Goal: Book appointment/travel/reservation

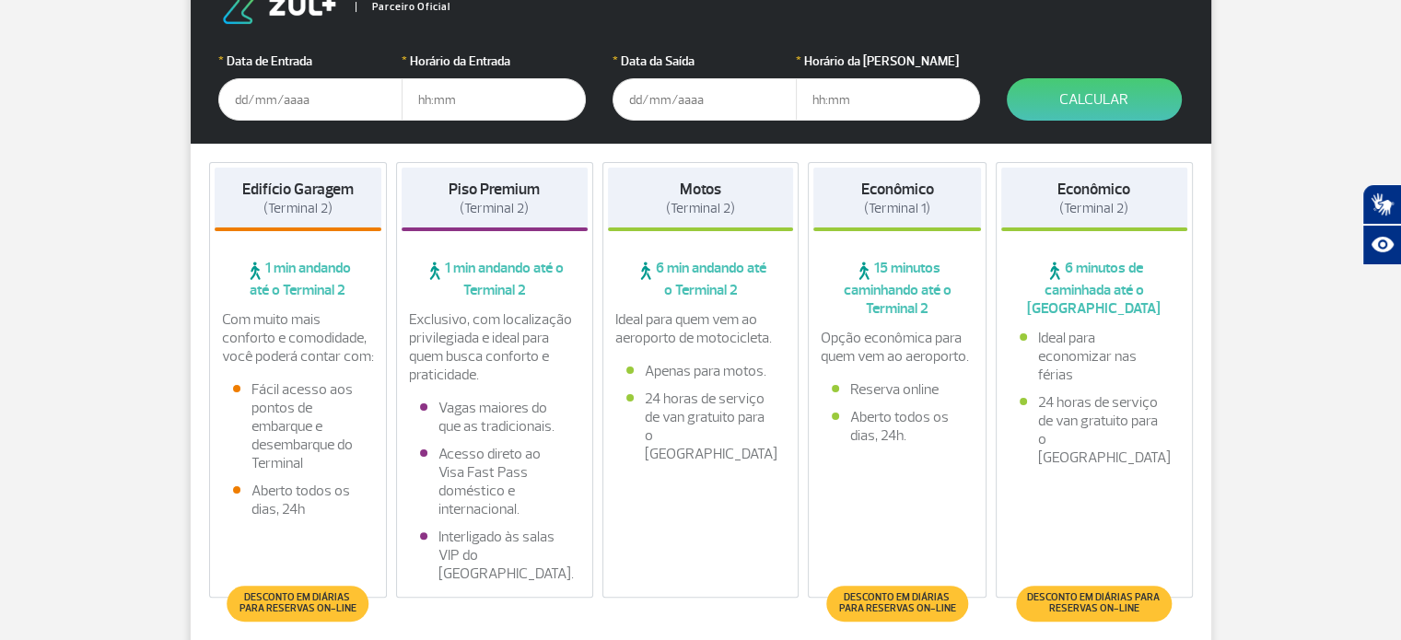
scroll to position [368, 0]
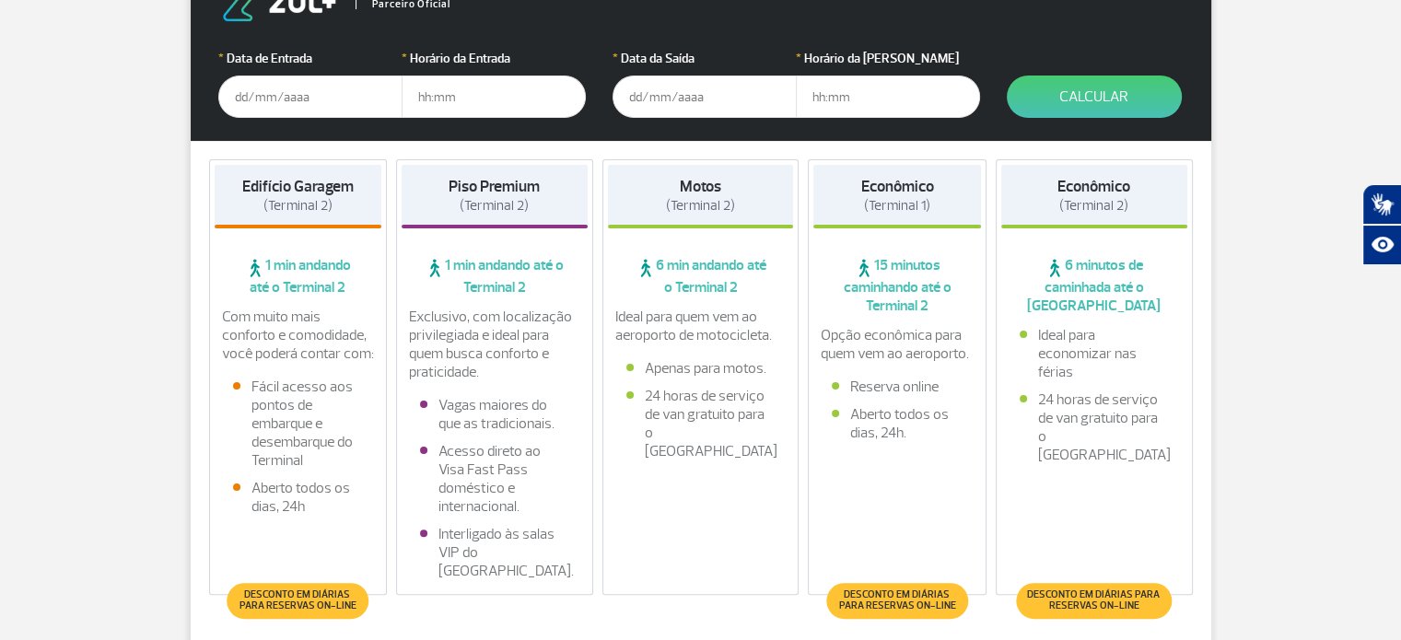
click at [274, 104] on input "text" at bounding box center [310, 97] width 184 height 42
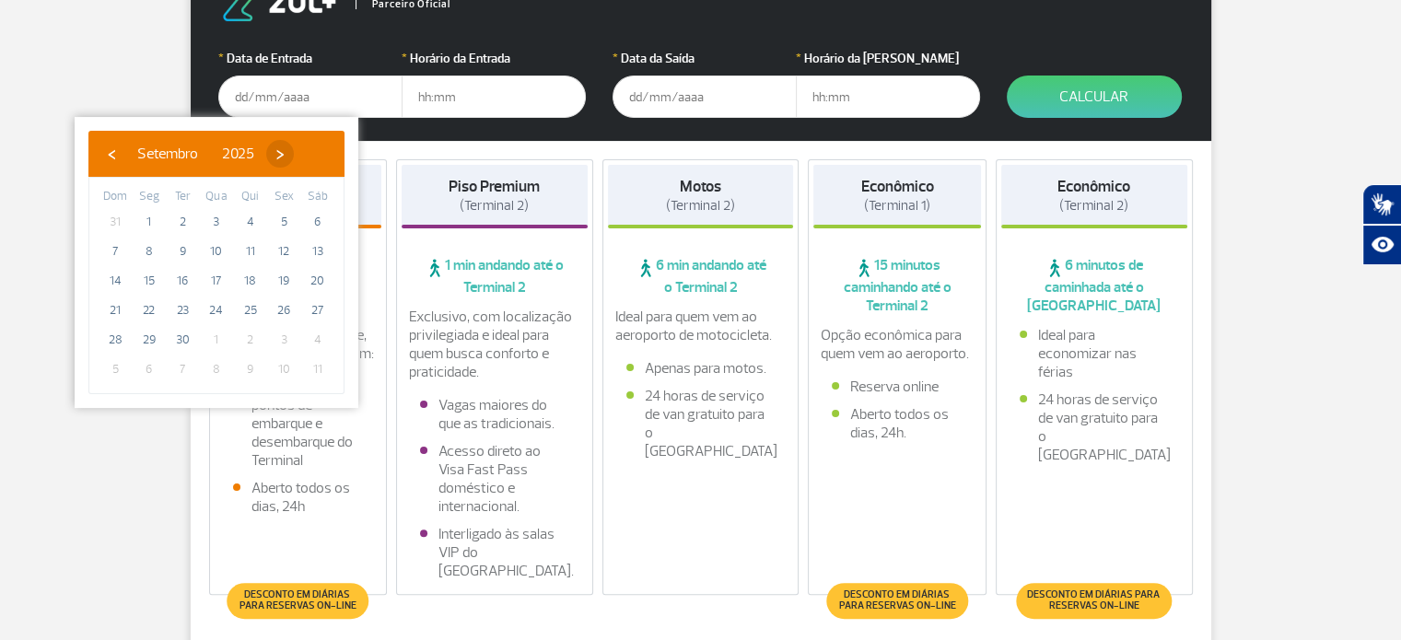
click at [294, 152] on span "›" at bounding box center [280, 154] width 28 height 28
click at [214, 221] on span "1" at bounding box center [216, 221] width 29 height 29
type input "[DATE]"
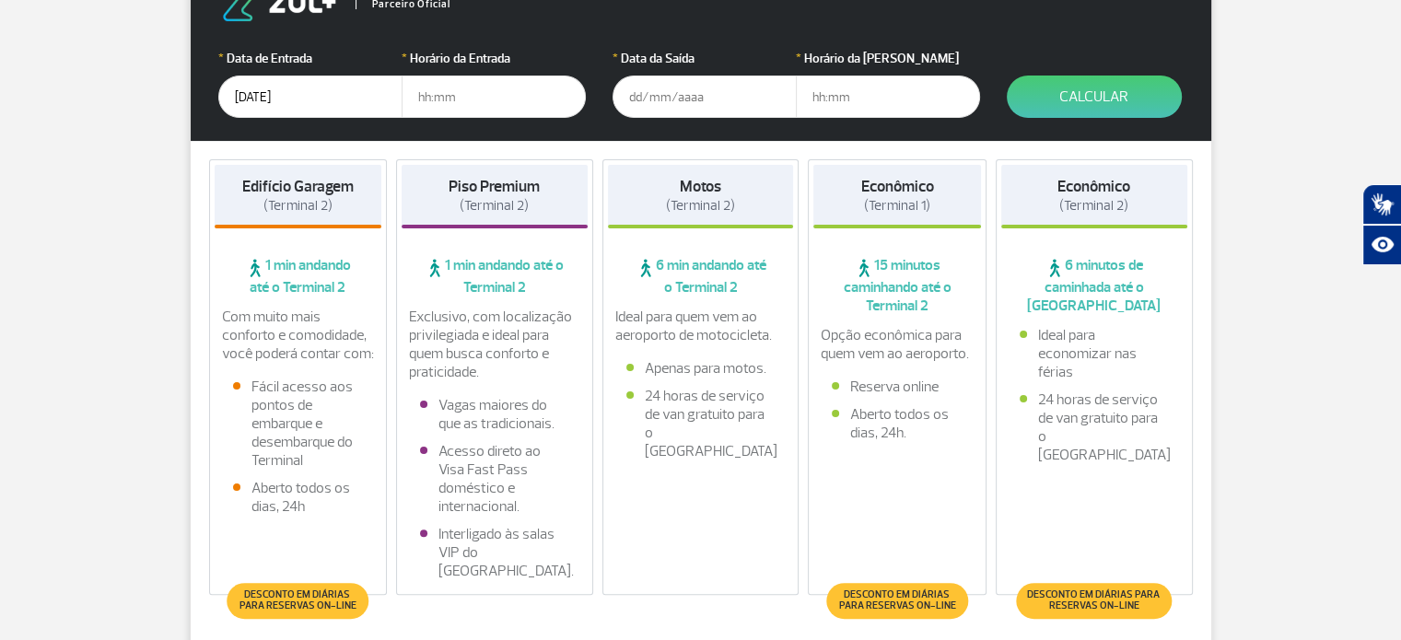
click at [576, 99] on input "text" at bounding box center [494, 97] width 184 height 42
click at [438, 96] on input "text" at bounding box center [494, 97] width 184 height 42
type input "12:00"
click at [661, 91] on input "text" at bounding box center [705, 97] width 184 height 42
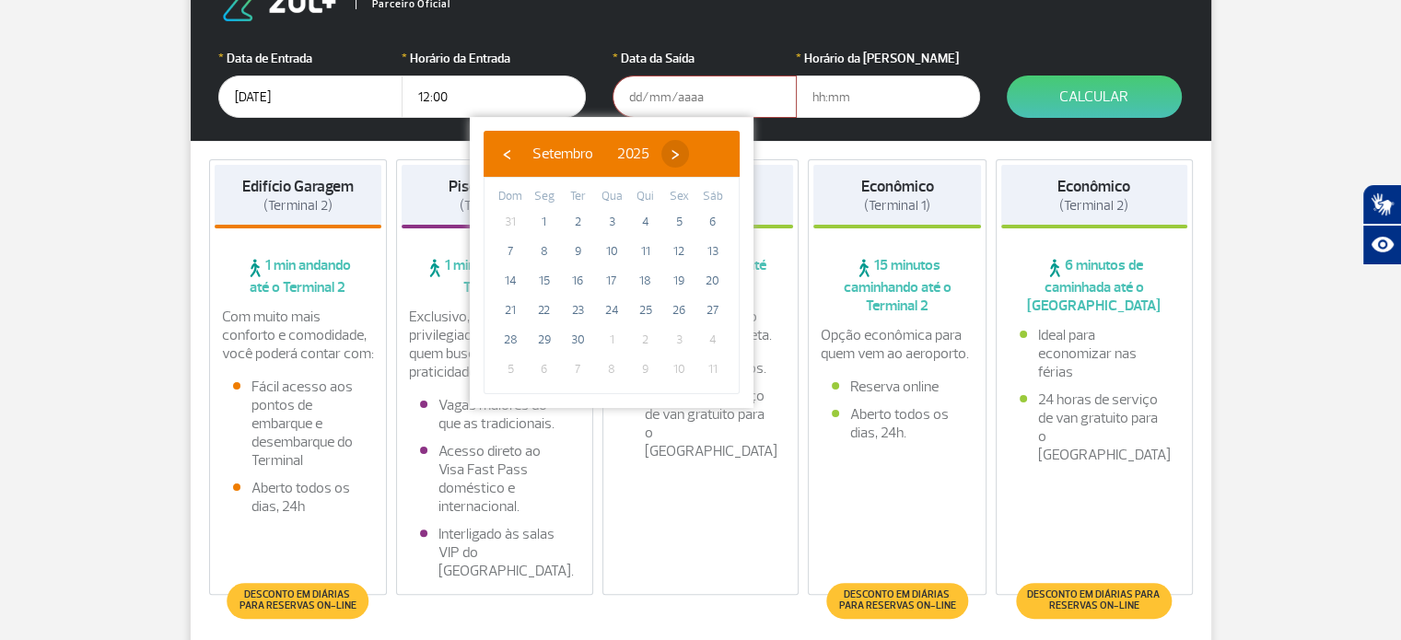
click at [689, 148] on span "›" at bounding box center [675, 154] width 28 height 28
click at [645, 342] on span "30" at bounding box center [645, 339] width 29 height 29
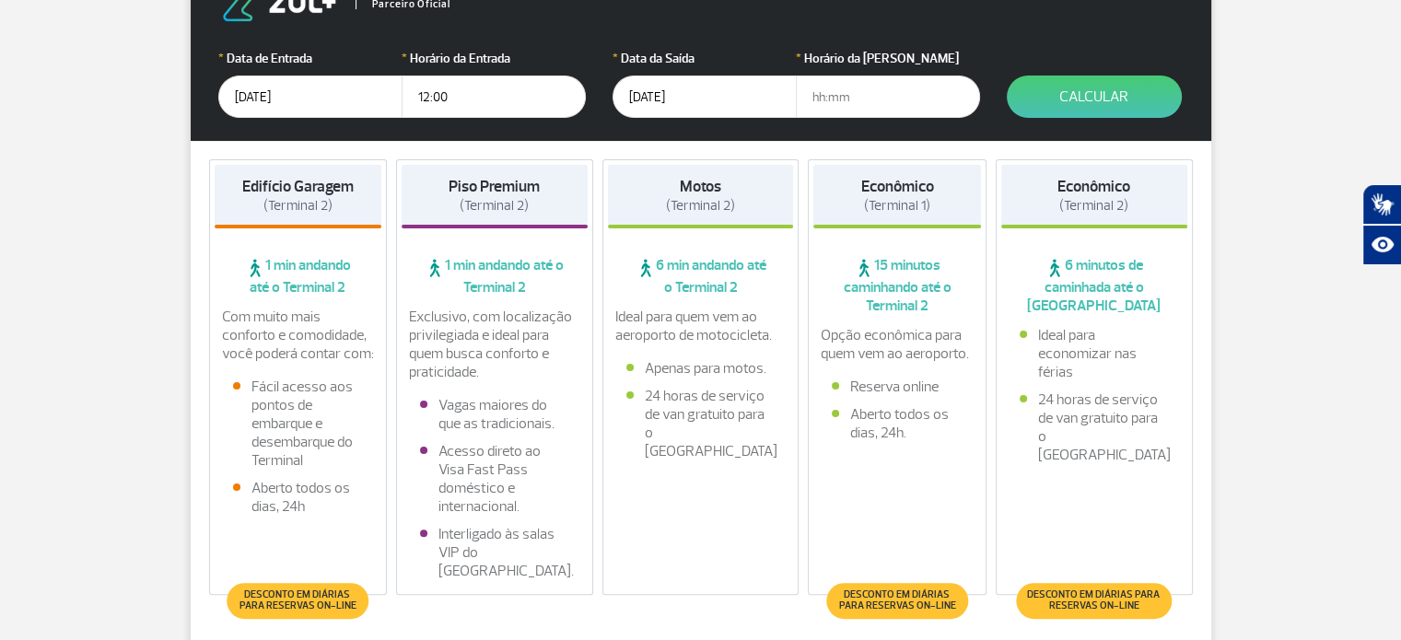
click at [685, 99] on input "[DATE]" at bounding box center [705, 97] width 184 height 42
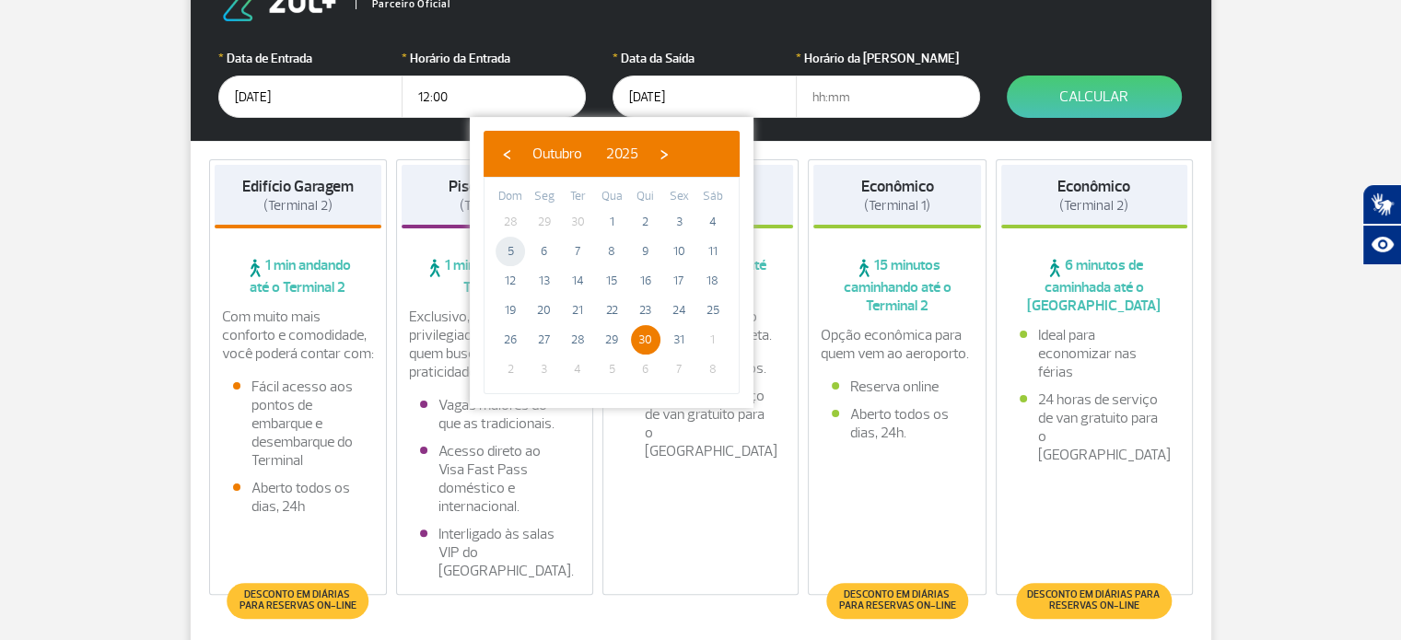
click at [503, 245] on span "5" at bounding box center [510, 251] width 29 height 29
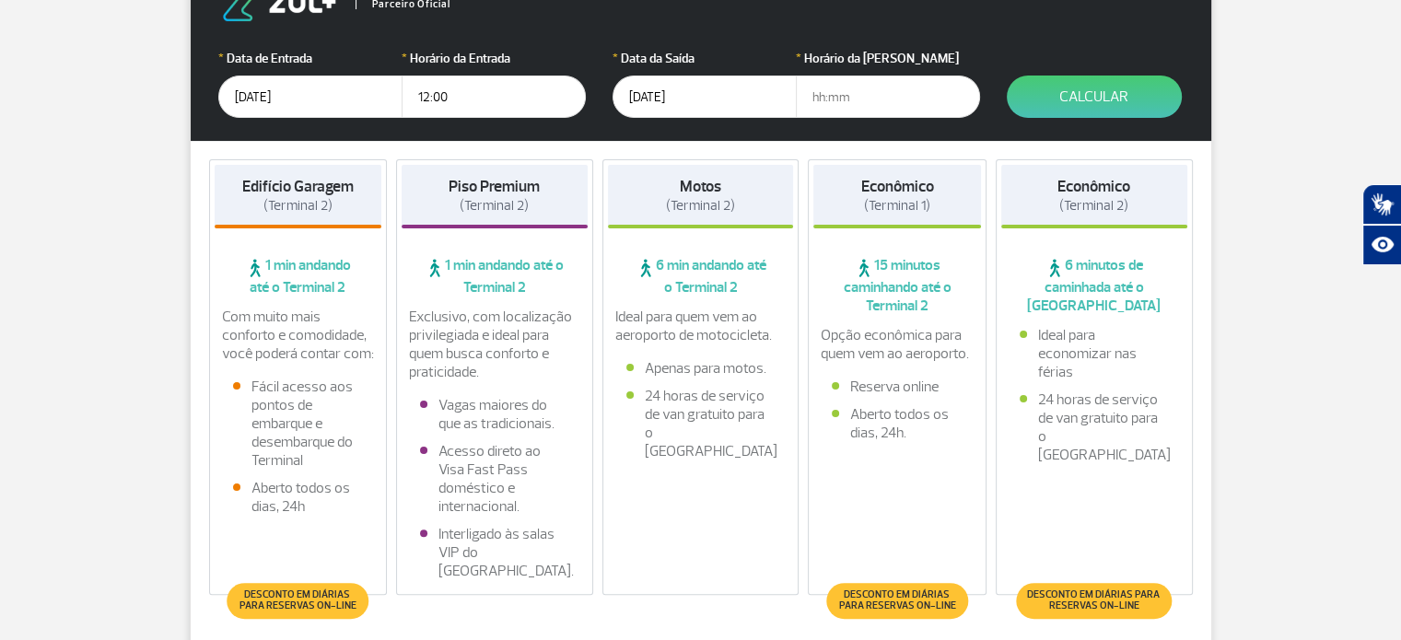
type input "[DATE]"
click at [870, 101] on input "text" at bounding box center [888, 97] width 184 height 42
type input "22:00"
click at [1072, 102] on button "Calcular" at bounding box center [1094, 97] width 175 height 42
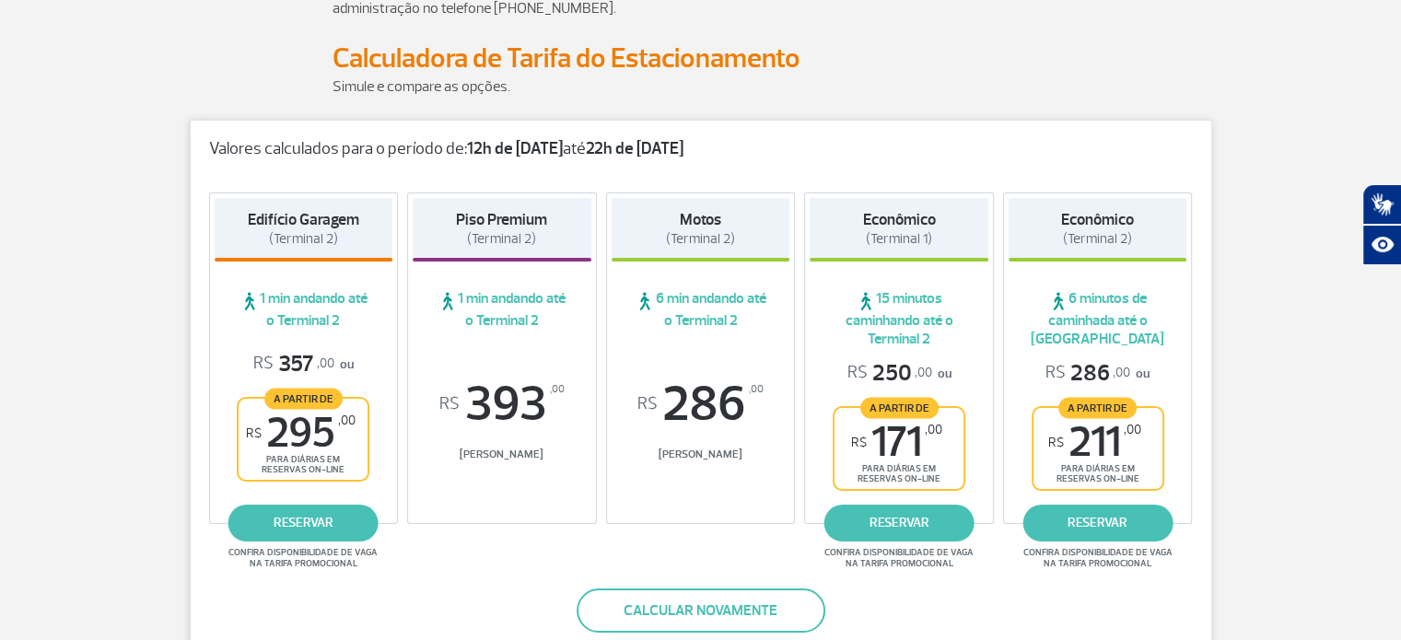
scroll to position [283, 0]
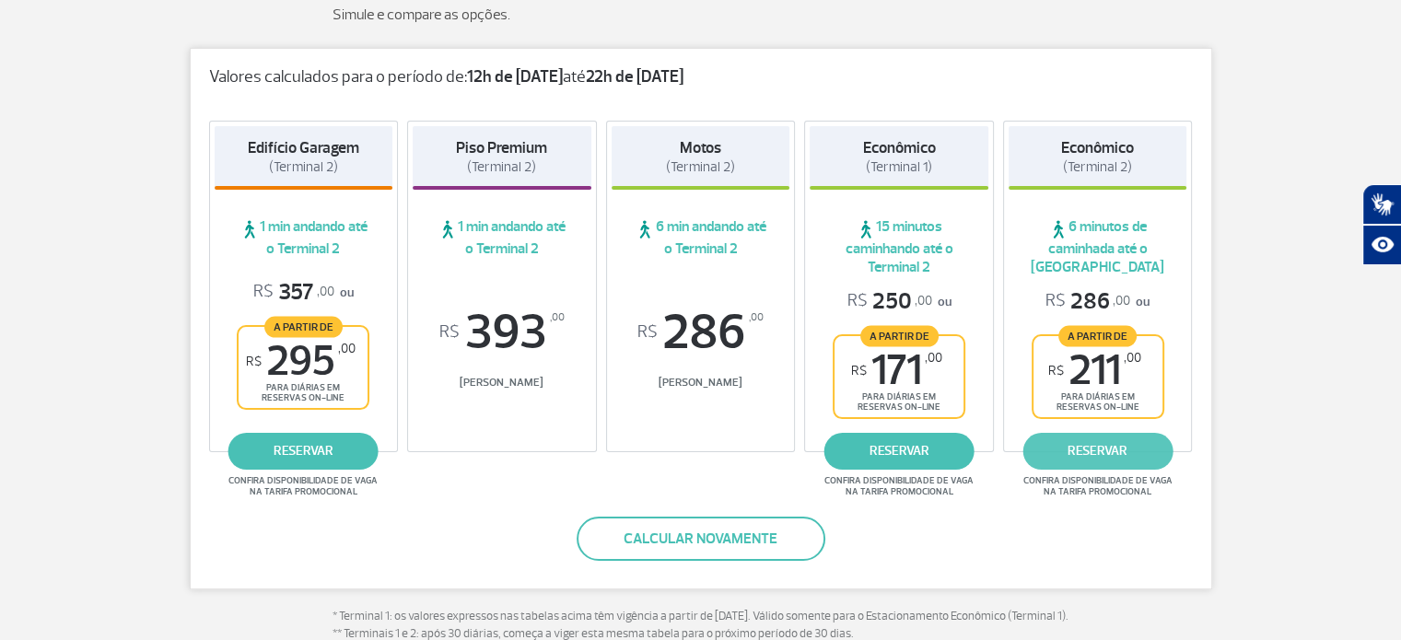
click at [1115, 449] on link "reservar" at bounding box center [1097, 451] width 150 height 37
